Goal: Information Seeking & Learning: Learn about a topic

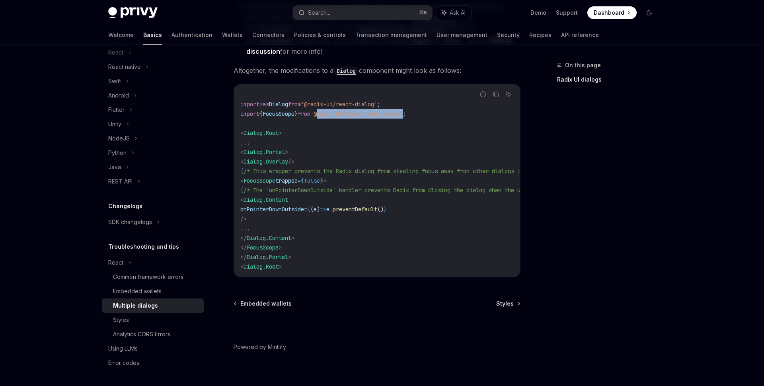
drag, startPoint x: 416, startPoint y: 115, endPoint x: 327, endPoint y: 115, distance: 89.1
click at [327, 115] on span "'@radix-ui/react-focus-scope'" at bounding box center [356, 113] width 92 height 7
copy span "@radix-ui/react-focus-scope"
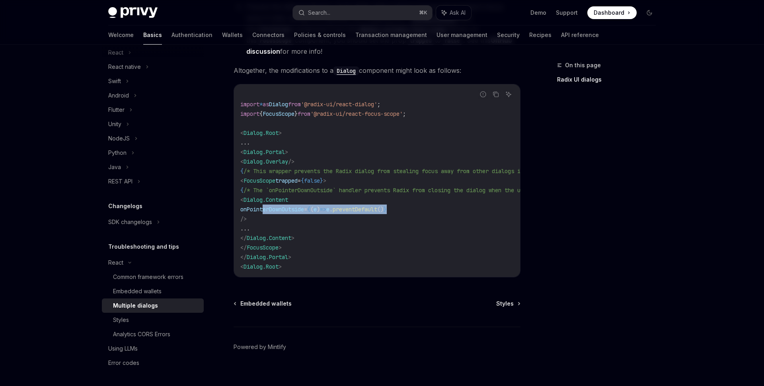
drag, startPoint x: 430, startPoint y: 207, endPoint x: 264, endPoint y: 212, distance: 165.1
click at [264, 212] on code "import * as Dialog from '@radix-ui/react-dialog' ; import { FocusScope } from '…" at bounding box center [426, 180] width 372 height 181
copy span "onPointerDownOutside = { ( e ) => e . preventDefault () }"
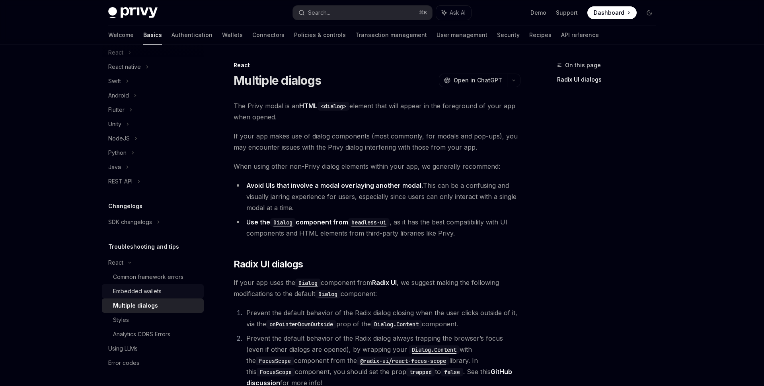
click at [151, 290] on div "Embedded wallets" at bounding box center [137, 291] width 49 height 10
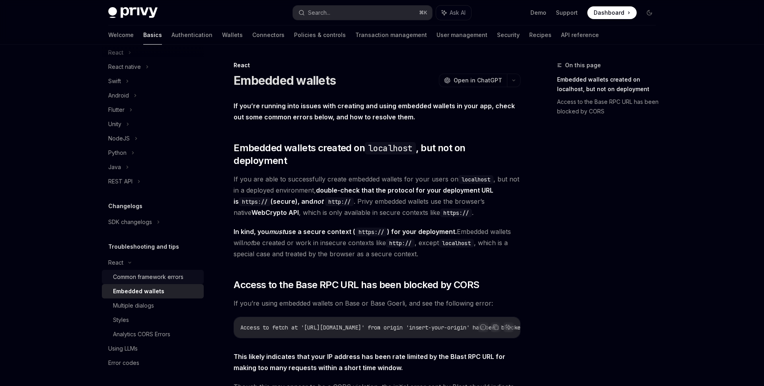
click at [156, 280] on div "Common framework errors" at bounding box center [148, 277] width 70 height 10
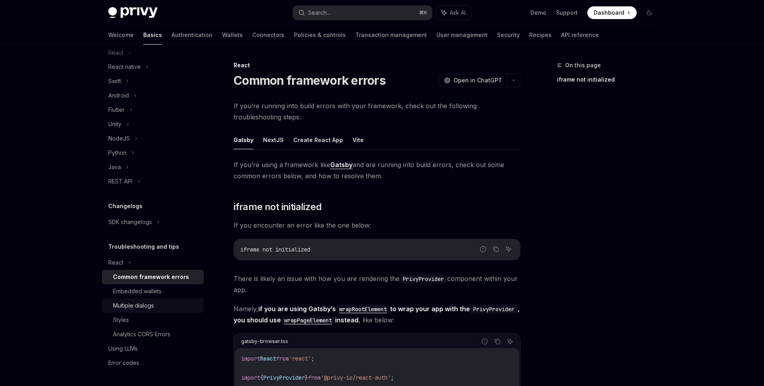
click at [158, 306] on div "Multiple dialogs" at bounding box center [156, 306] width 86 height 10
type textarea "*"
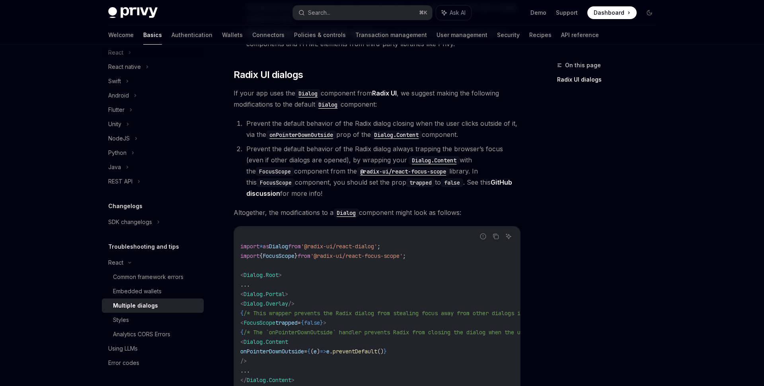
scroll to position [253, 0]
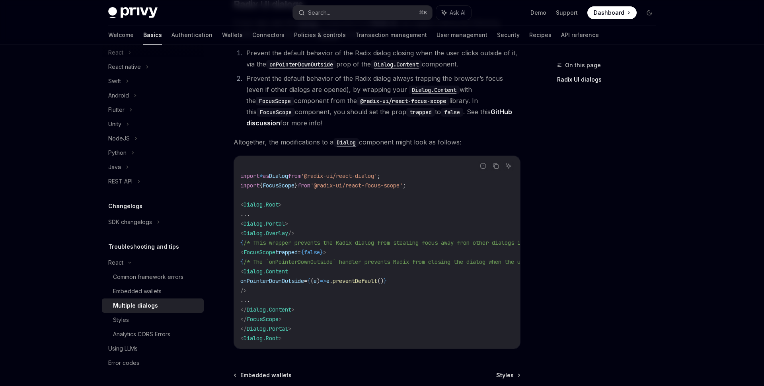
scroll to position [344, 0]
